Goal: Task Accomplishment & Management: Manage account settings

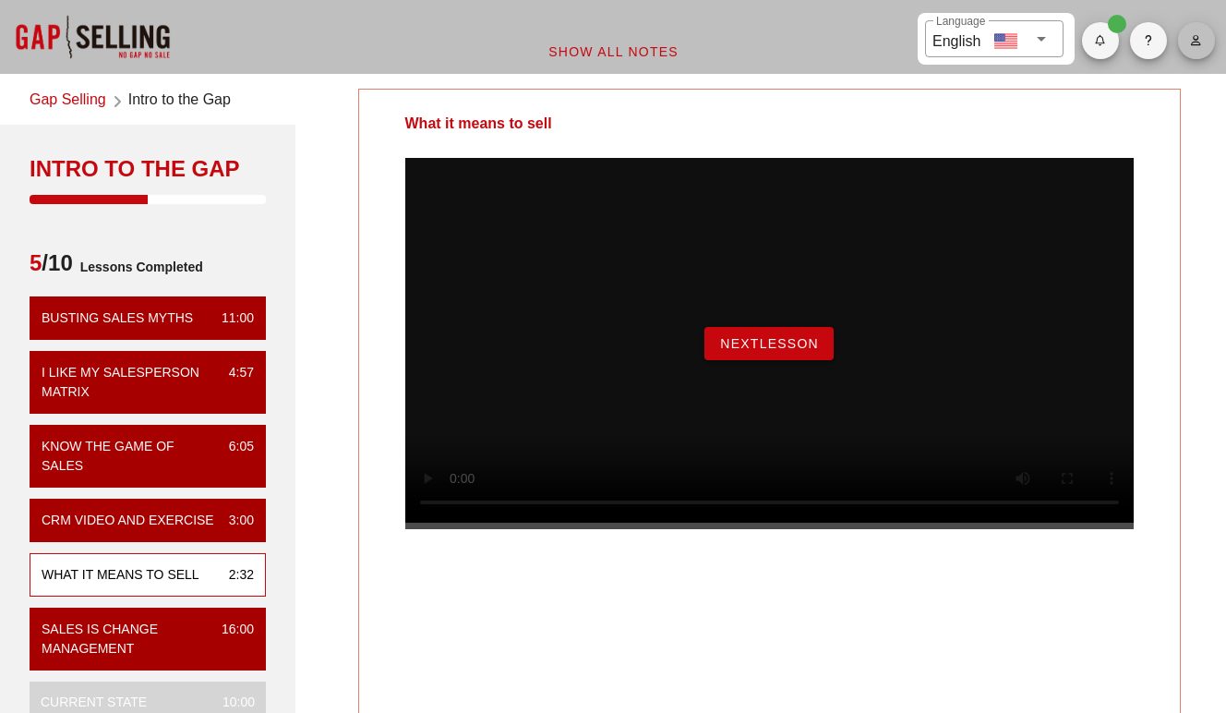
click at [1184, 36] on span "button" at bounding box center [1196, 40] width 37 height 11
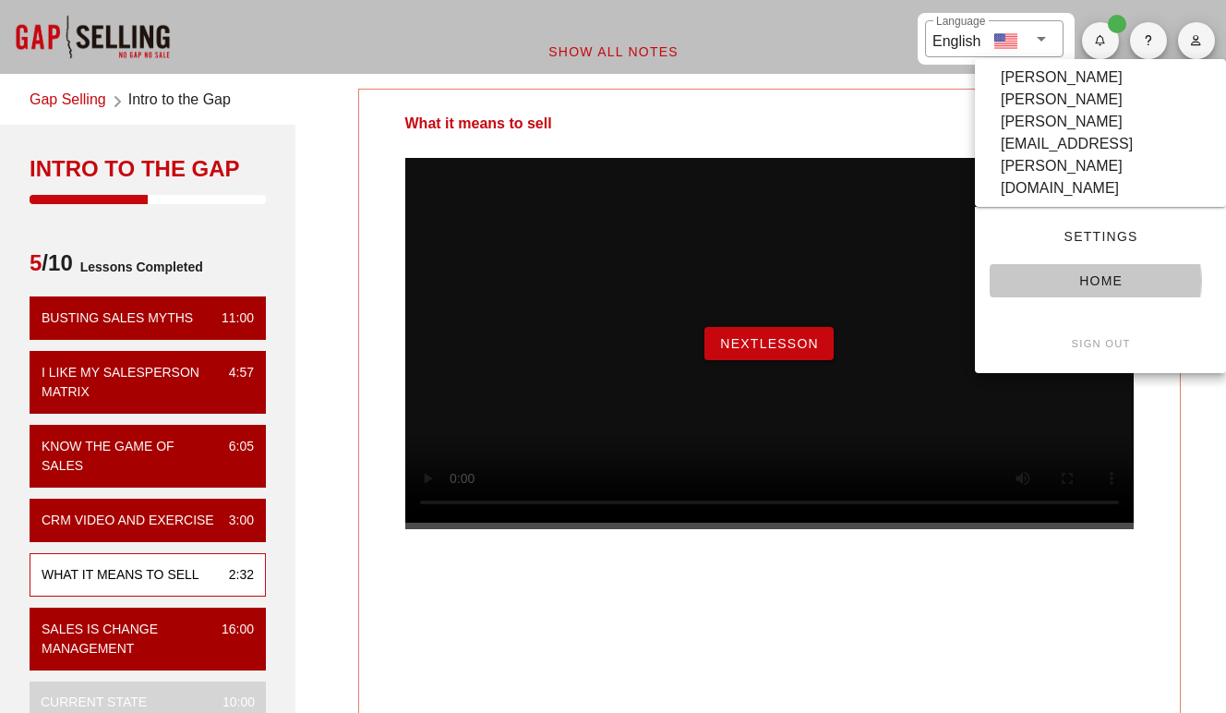
click at [1083, 273] on span "Home" at bounding box center [1100, 280] width 192 height 15
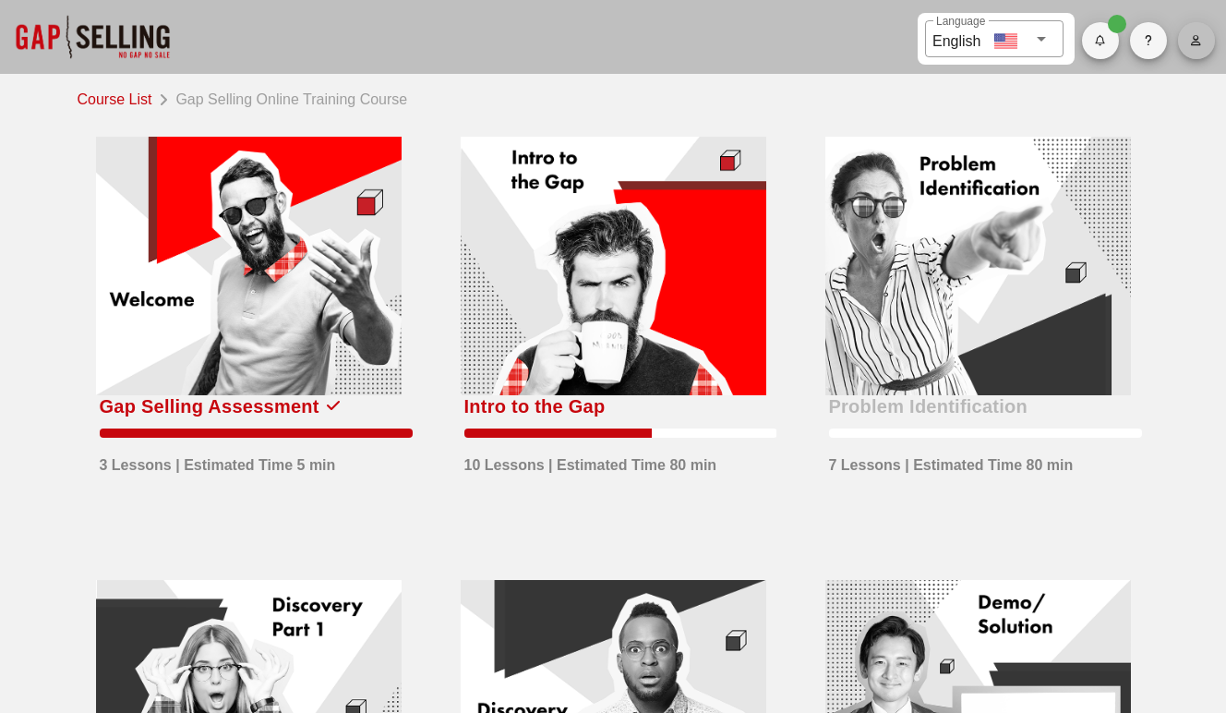
click at [1210, 51] on button "button" at bounding box center [1196, 40] width 37 height 37
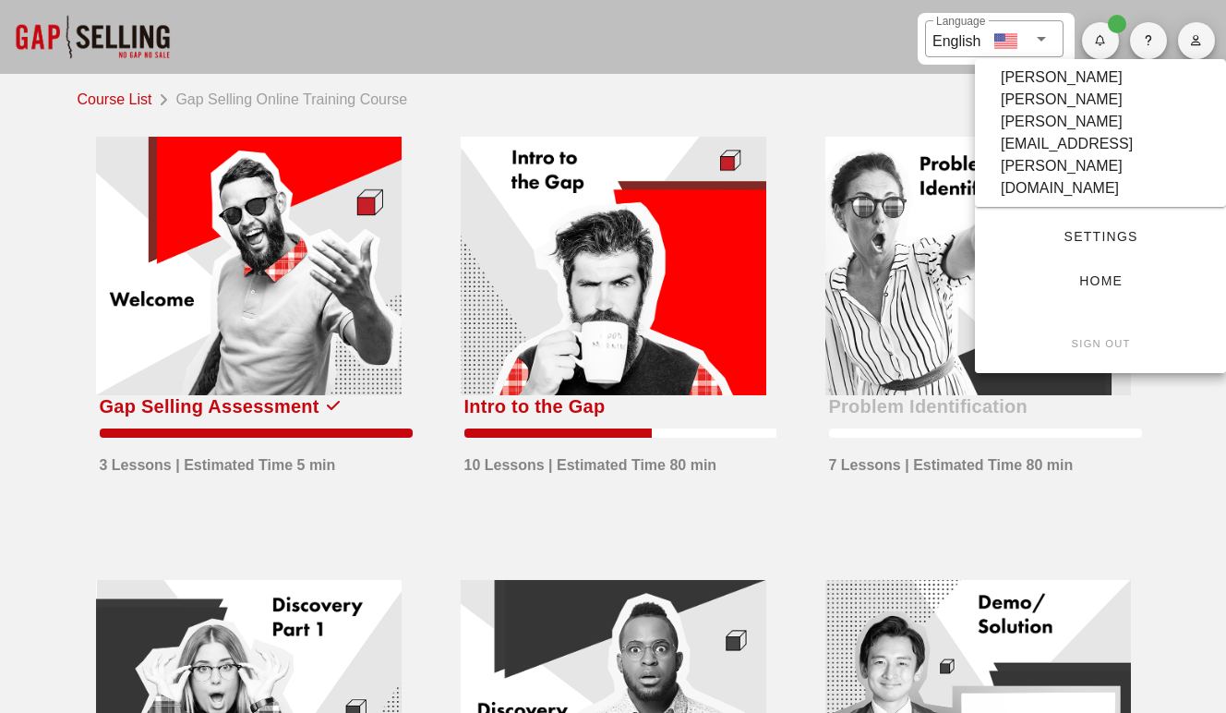
click at [1088, 229] on span "Settings" at bounding box center [1100, 236] width 192 height 15
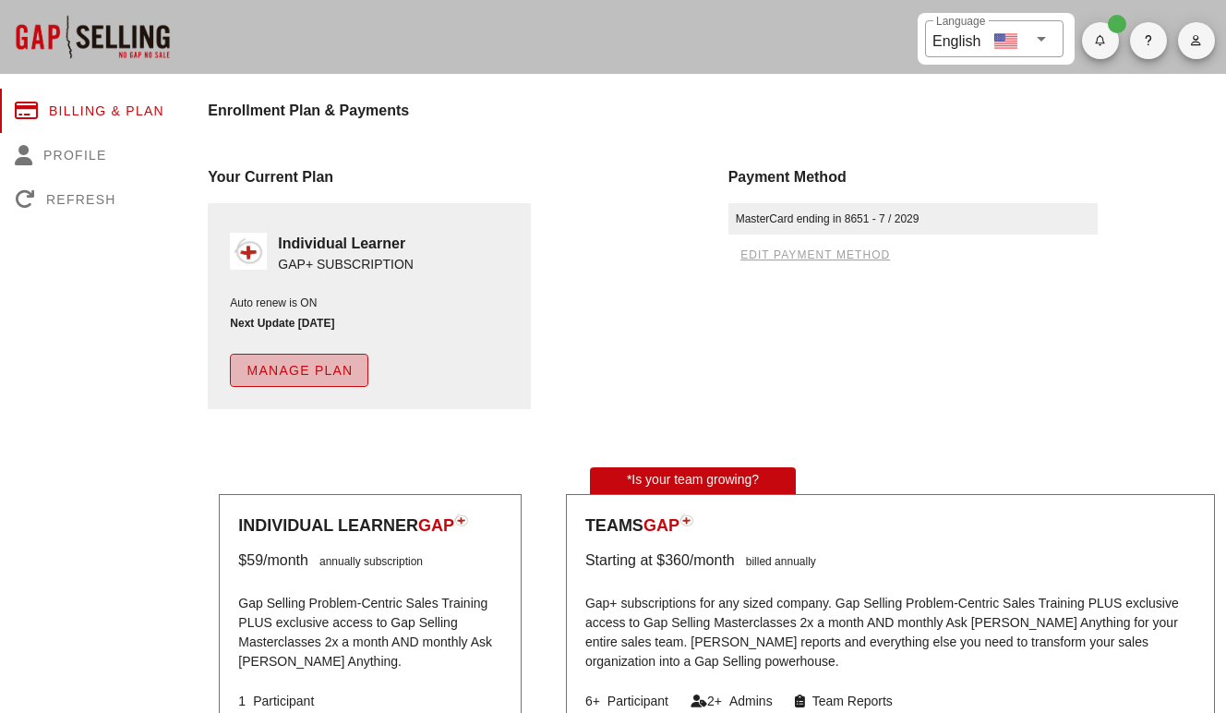
click at [304, 368] on span "Manage Plan" at bounding box center [299, 370] width 107 height 15
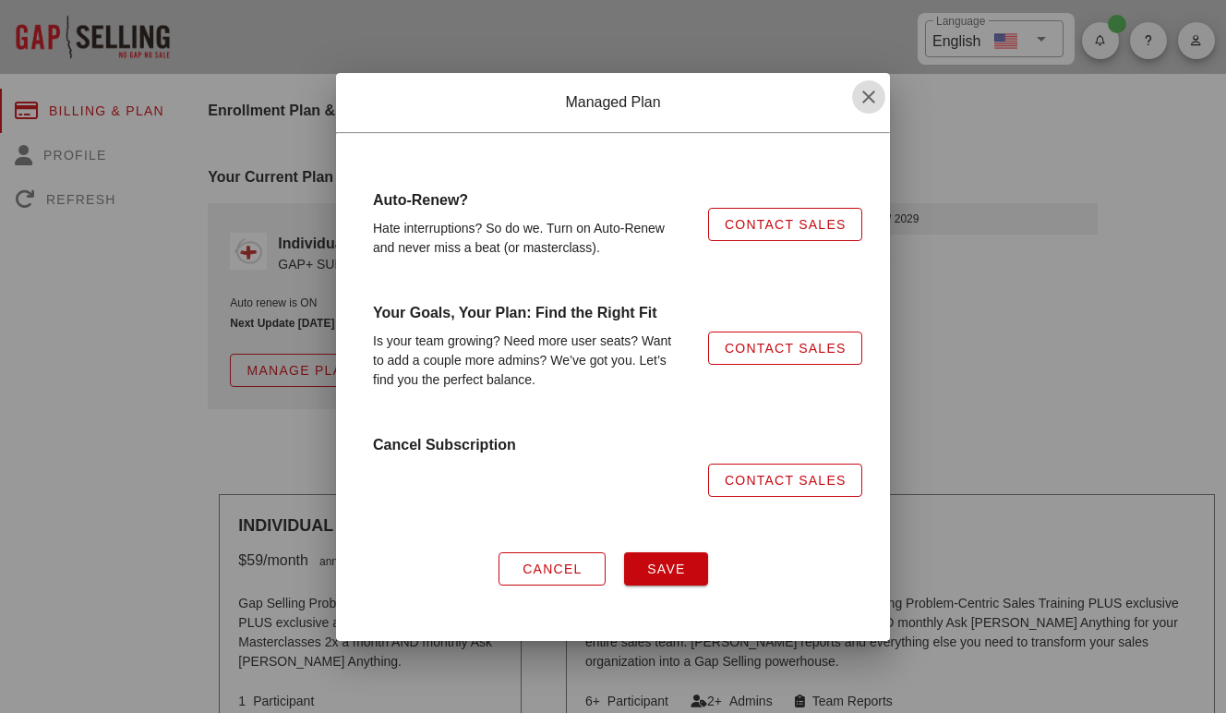
click at [869, 97] on icon "button" at bounding box center [869, 97] width 22 height 22
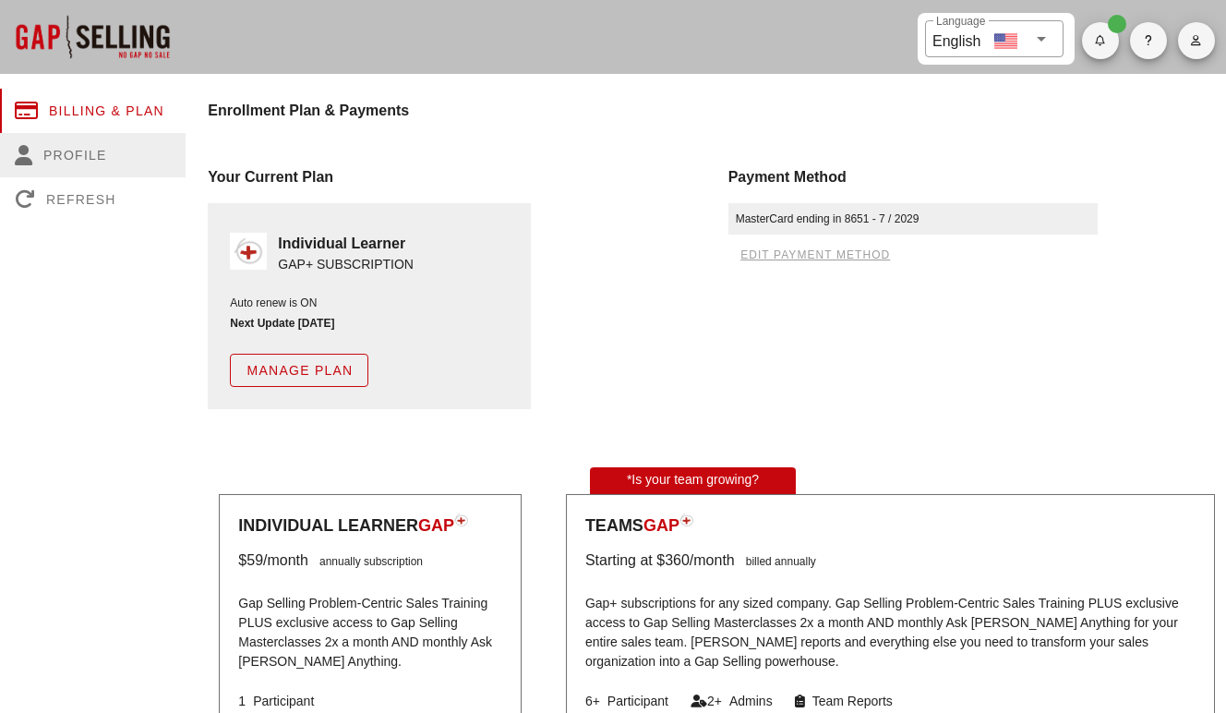
click at [82, 150] on div "Profile" at bounding box center [93, 155] width 186 height 44
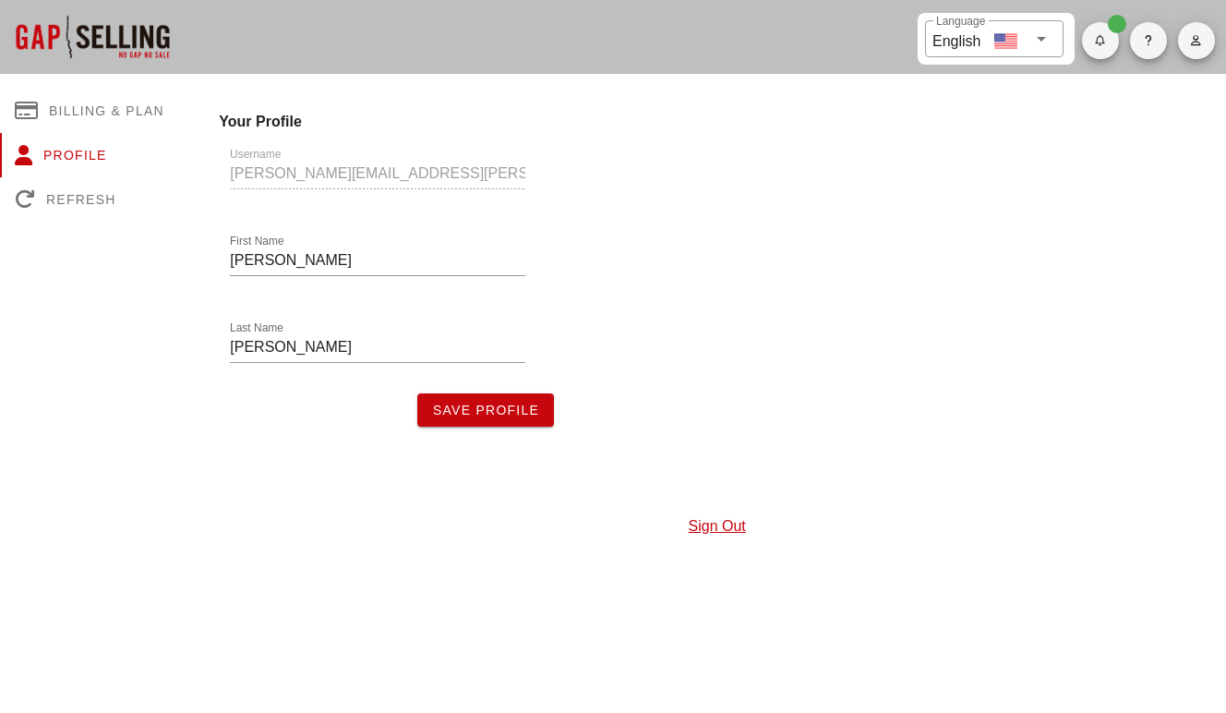
click at [309, 168] on div "Username jennifer.ortiz@fullfabric.com" at bounding box center [378, 176] width 318 height 87
click at [84, 111] on div "Billing & Plan" at bounding box center [93, 111] width 186 height 44
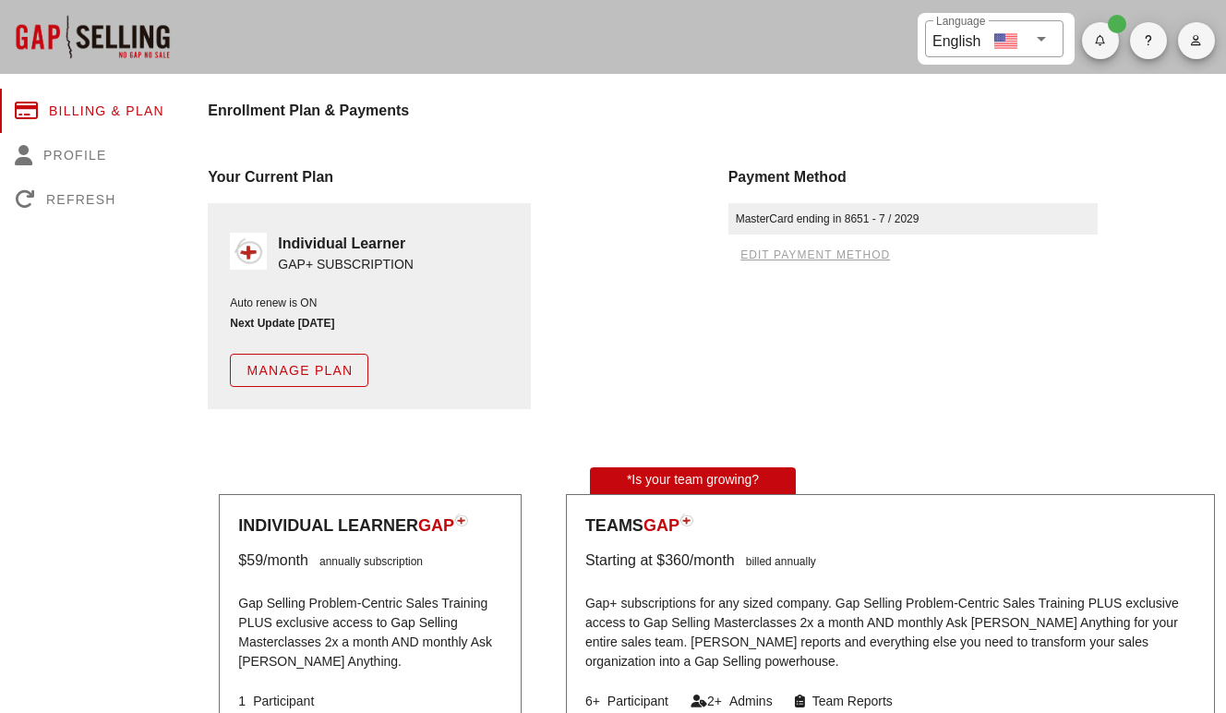
click at [313, 366] on span "Manage Plan" at bounding box center [299, 370] width 107 height 15
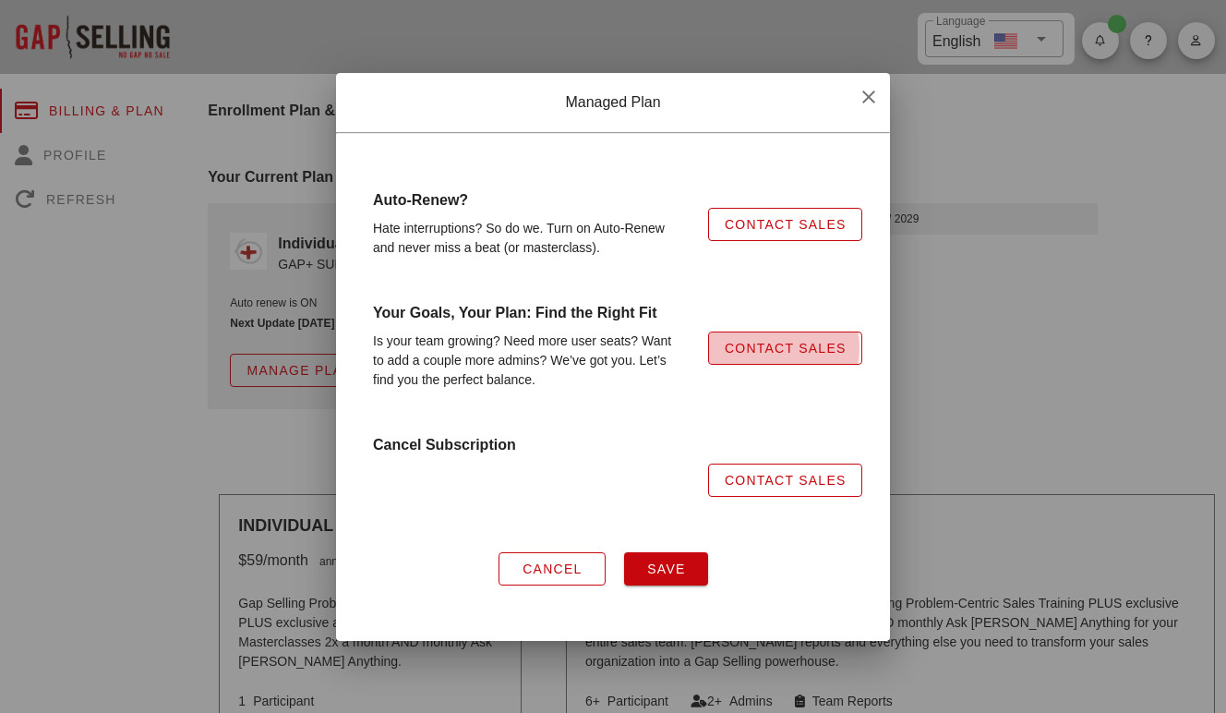
click at [763, 354] on span "Contact Sales" at bounding box center [785, 348] width 123 height 15
click at [433, 45] on div at bounding box center [613, 356] width 1226 height 713
